Goal: Information Seeking & Learning: Compare options

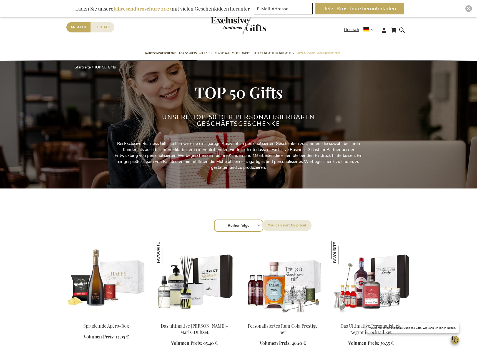
click at [214, 220] on select "Reihenfolge Best Sellers Am meisten angesehen Neu Biggest Saving Price: low to …" at bounding box center [238, 226] width 49 height 12
select select "price_desc"
click option "Price: high to low" at bounding box center [0, 0] width 0 height 0
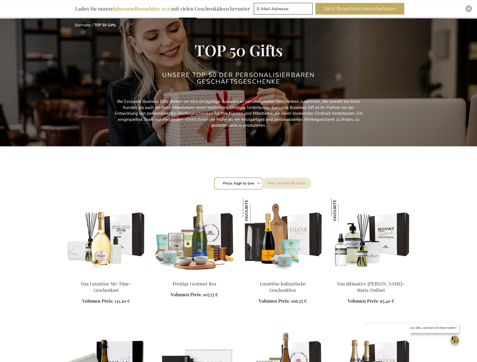
scroll to position [57, 0]
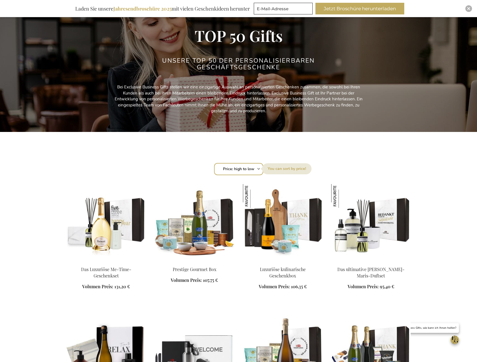
click at [103, 224] on img at bounding box center [105, 223] width 79 height 78
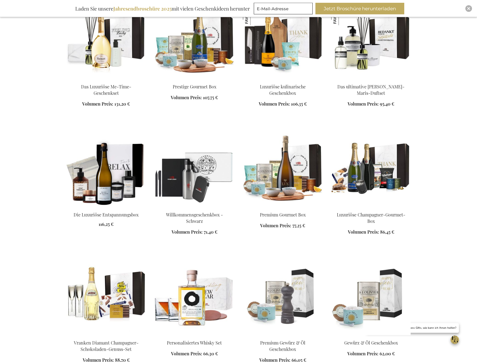
scroll to position [241, 0]
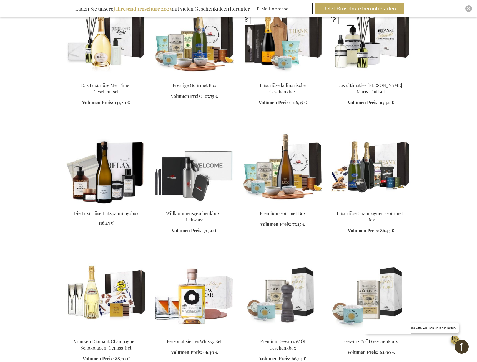
click at [201, 56] on img at bounding box center [194, 39] width 79 height 78
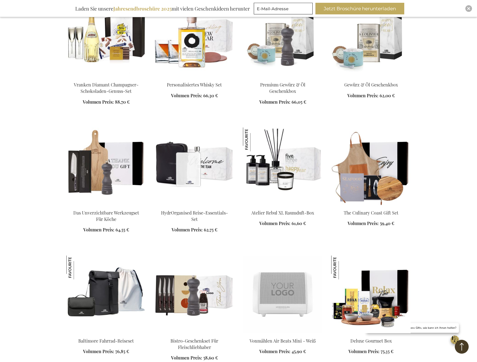
scroll to position [524, 0]
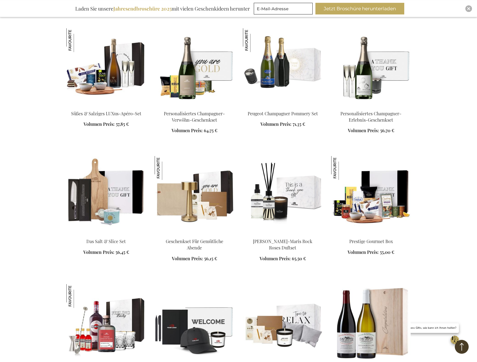
scroll to position [920, 0]
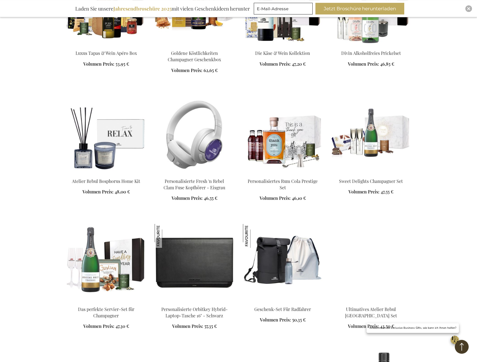
scroll to position [1316, 0]
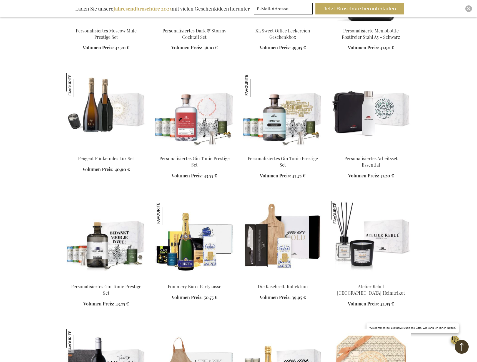
scroll to position [1741, 0]
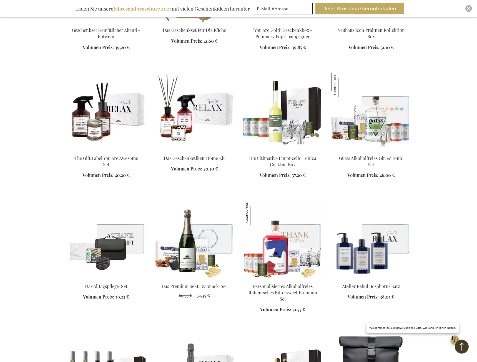
scroll to position [2137, 0]
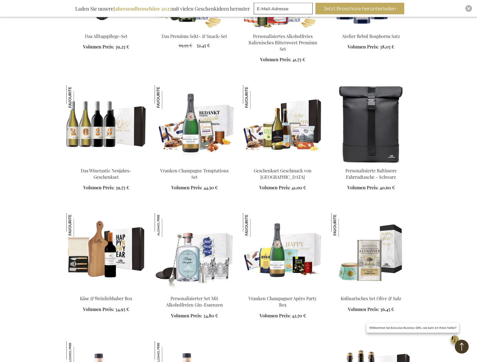
scroll to position [2448, 0]
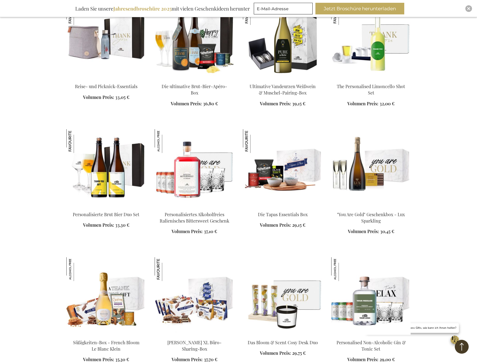
scroll to position [2873, 0]
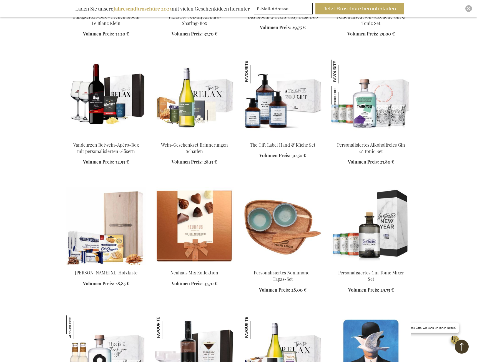
scroll to position [3156, 0]
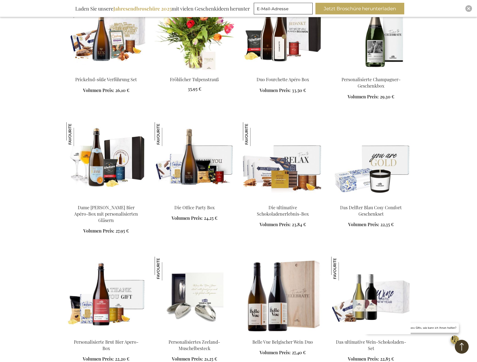
scroll to position [3609, 0]
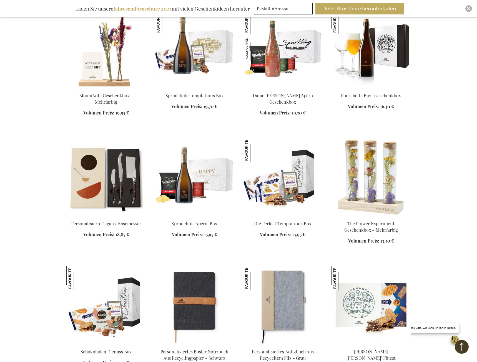
scroll to position [4090, 0]
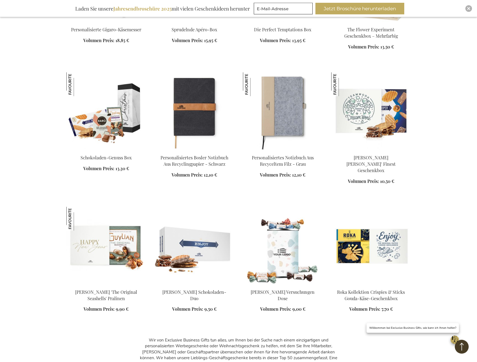
scroll to position [4345, 0]
